Goal: Task Accomplishment & Management: Complete application form

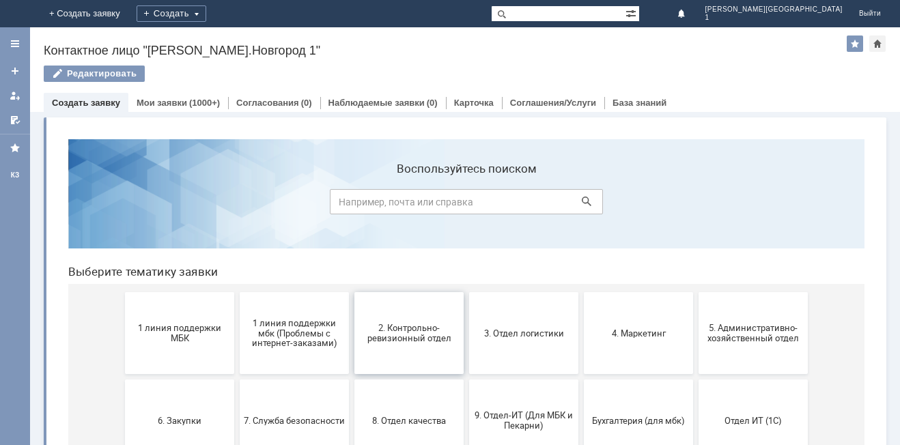
click at [405, 311] on button "2. Контрольно-ревизионный отдел" at bounding box center [408, 333] width 109 height 82
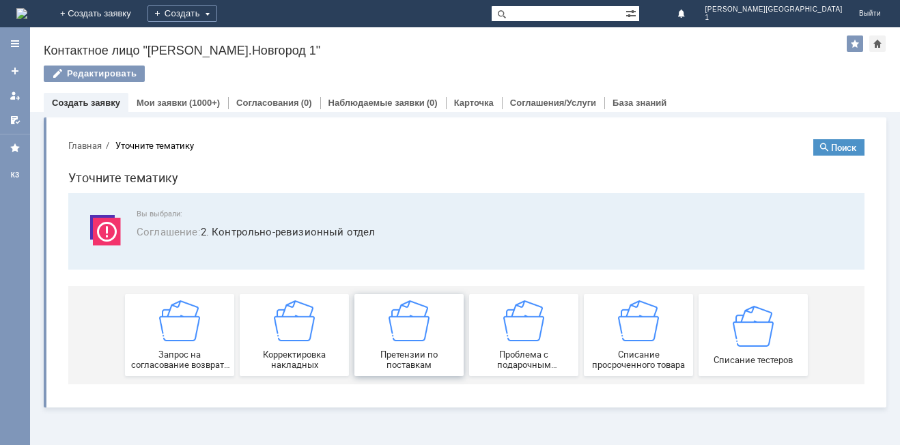
click at [418, 341] on img at bounding box center [408, 320] width 41 height 41
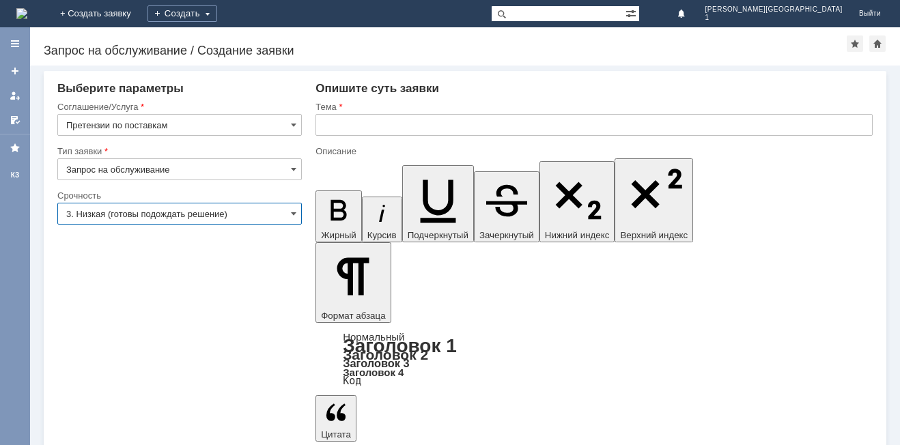
click at [128, 217] on input "3. Низкая (готовы подождать решение)" at bounding box center [179, 214] width 244 height 22
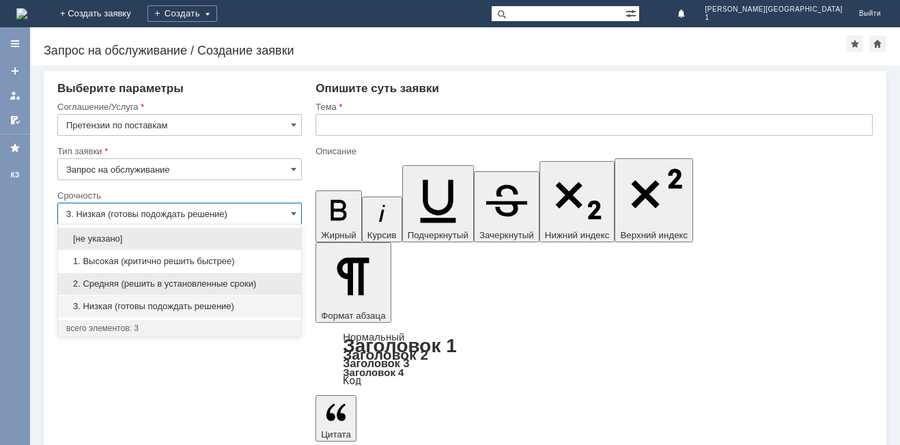
click at [146, 286] on span "2. Средняя (решить в установленные сроки)" at bounding box center [179, 284] width 227 height 11
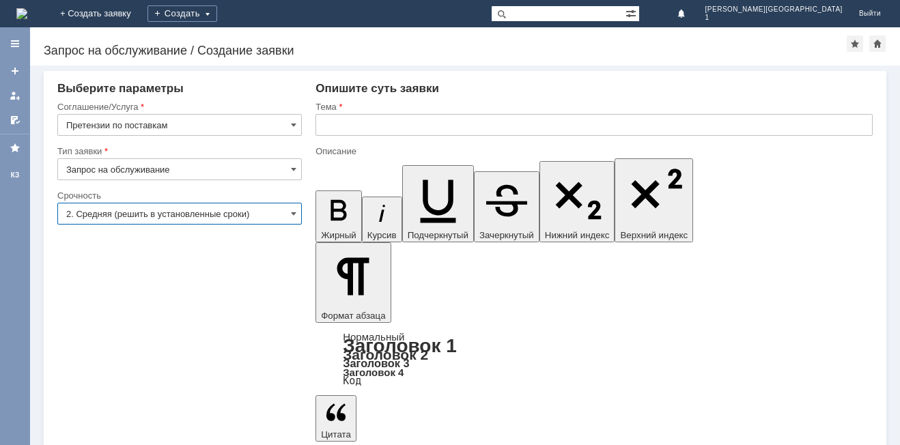
type input "2. Средняя (решить в установленные сроки)"
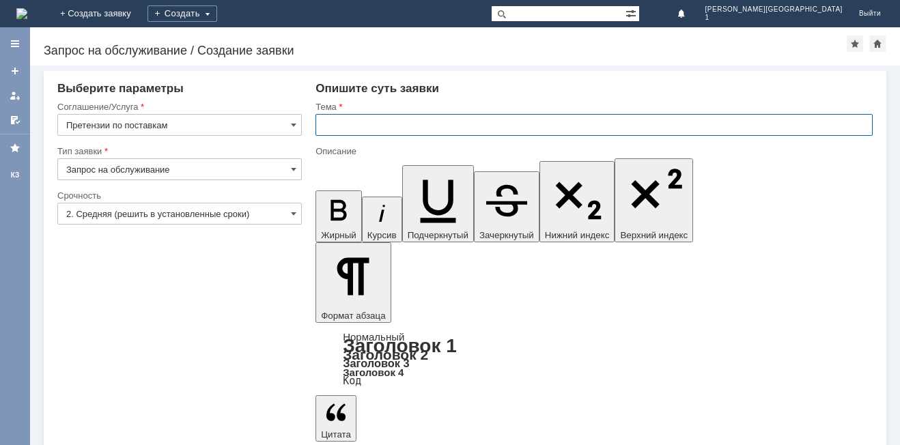
click at [331, 123] on input "text" at bounding box center [593, 125] width 557 height 22
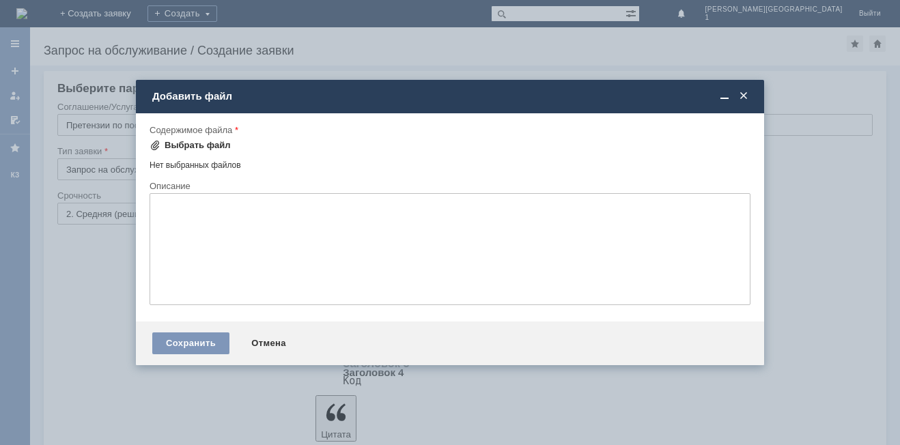
click at [198, 146] on div "Выбрать файл" at bounding box center [198, 145] width 66 height 11
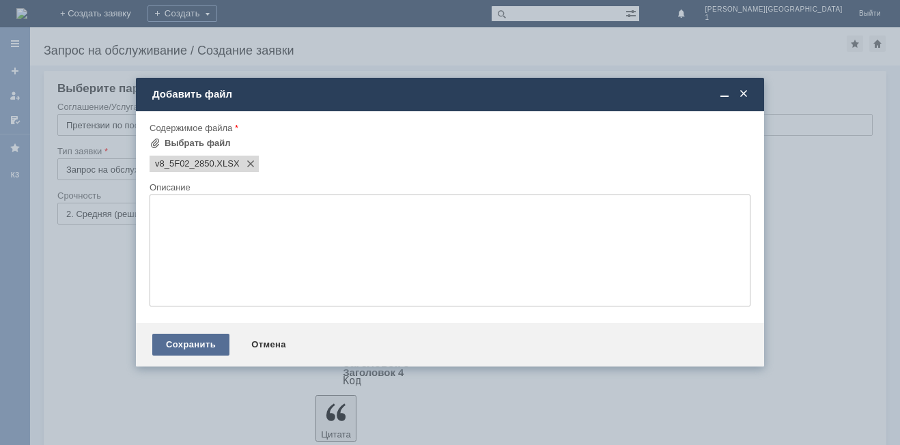
click at [210, 339] on div "Сохранить" at bounding box center [190, 345] width 77 height 22
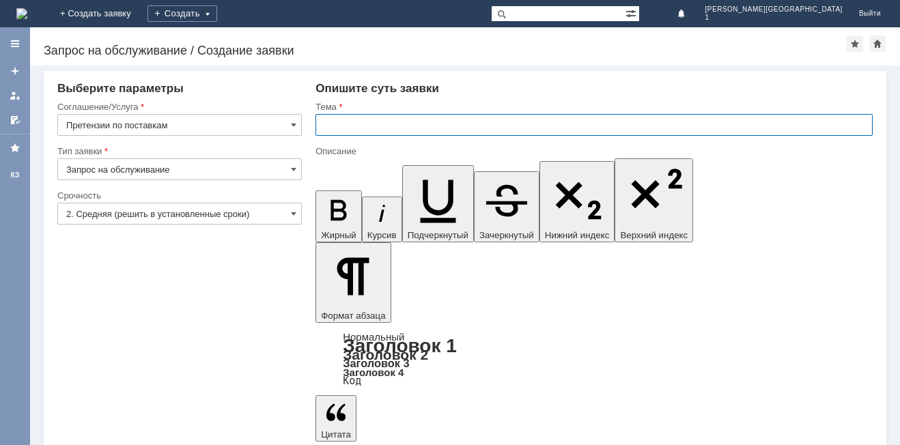
click at [381, 124] on input "text" at bounding box center [593, 125] width 557 height 22
type input "Расхождение при поставке"
